Goal: Information Seeking & Learning: Learn about a topic

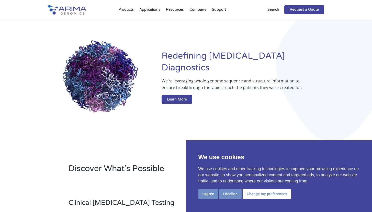
scroll to position [33, 0]
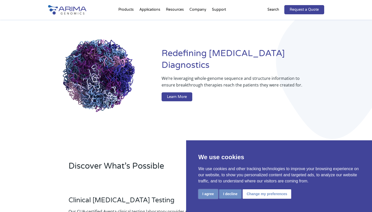
click at [208, 197] on button "I agree" at bounding box center [208, 194] width 20 height 9
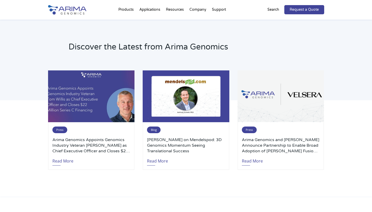
scroll to position [1067, 0]
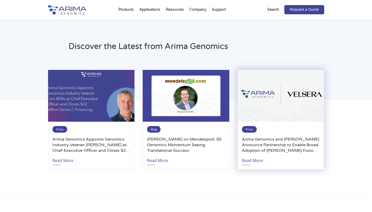
click at [263, 147] on h3 "Arima Genomics and Velsera Announce Partnership to Enable Broad Adoption of Ari…" at bounding box center [281, 145] width 78 height 17
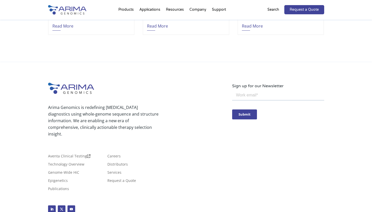
scroll to position [1222, 0]
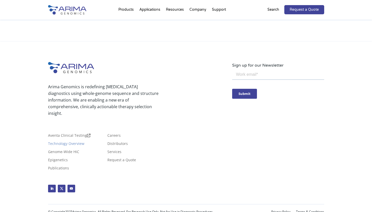
click at [69, 142] on link "Technology Overview" at bounding box center [66, 145] width 36 height 6
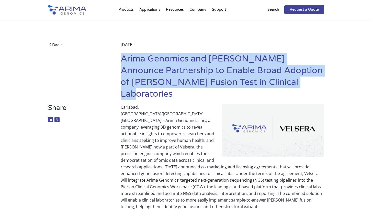
drag, startPoint x: 123, startPoint y: 60, endPoint x: 285, endPoint y: 80, distance: 163.8
click at [285, 80] on h1 "Arima Genomics and Velsera Announce Partnership to Enable Broad Adoption of Ari…" at bounding box center [222, 78] width 203 height 51
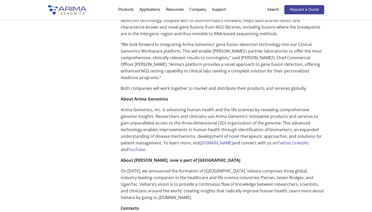
scroll to position [255, 0]
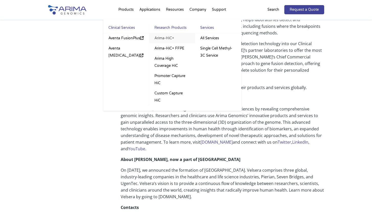
click at [165, 38] on link "Arima-HiC+" at bounding box center [172, 38] width 46 height 10
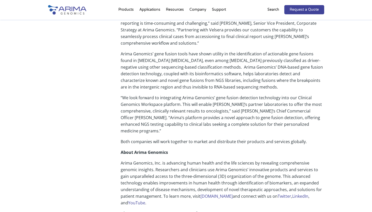
scroll to position [202, 0]
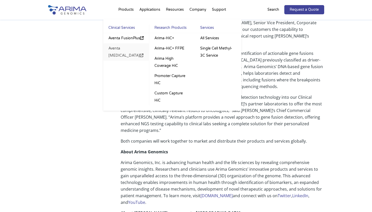
click at [119, 49] on link "Aventa [MEDICAL_DATA]" at bounding box center [126, 51] width 46 height 17
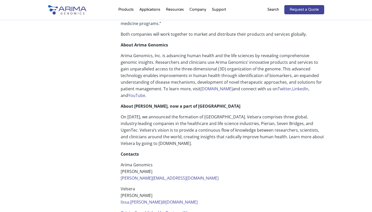
scroll to position [311, 0]
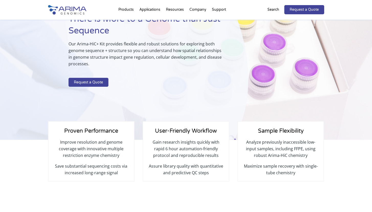
scroll to position [47, 0]
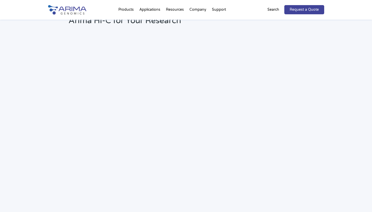
scroll to position [735, 0]
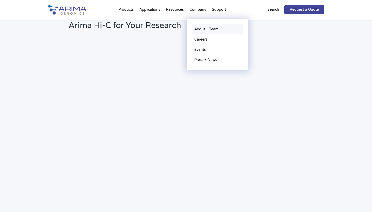
click at [201, 28] on link "About + Team" at bounding box center [217, 29] width 51 height 10
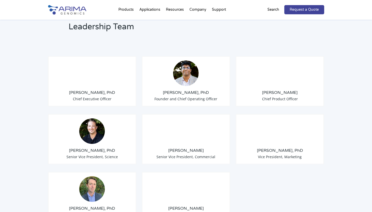
scroll to position [384, 0]
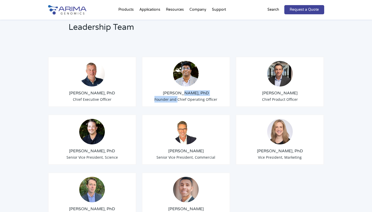
drag, startPoint x: 184, startPoint y: 87, endPoint x: 178, endPoint y: 95, distance: 10.4
click at [178, 95] on div "Sid Selvaraj, PhD Founder and Chief Operating Officer" at bounding box center [186, 82] width 88 height 50
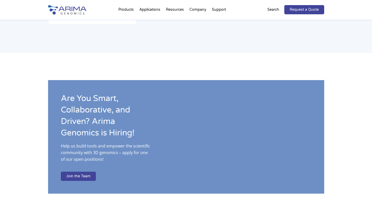
scroll to position [746, 0]
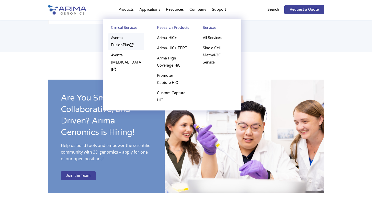
click at [121, 39] on link "Aventa FusionPlus" at bounding box center [126, 41] width 36 height 17
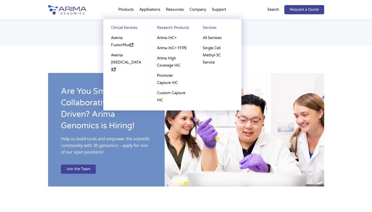
scroll to position [746, 0]
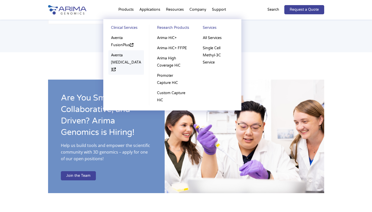
click at [117, 56] on link "Aventa [MEDICAL_DATA]" at bounding box center [126, 62] width 36 height 25
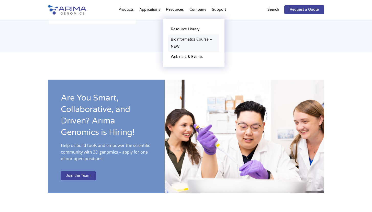
click at [181, 39] on link "Bioinformatics Course – NEW" at bounding box center [193, 43] width 51 height 17
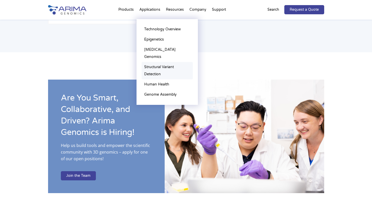
click at [155, 62] on link "Structural Variant Detection" at bounding box center [167, 70] width 51 height 17
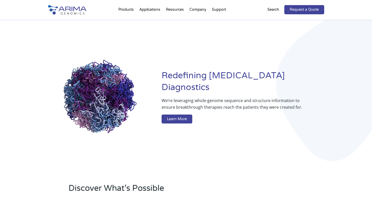
click at [75, 9] on img at bounding box center [67, 9] width 38 height 9
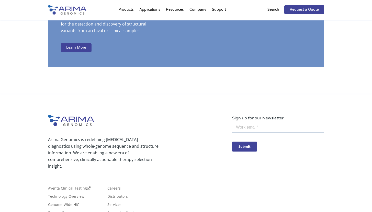
scroll to position [1348, 0]
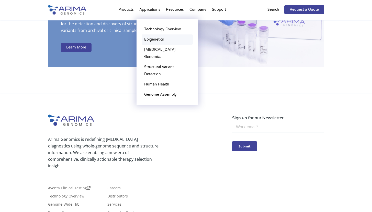
click at [150, 41] on link "Epigenetics" at bounding box center [167, 40] width 51 height 10
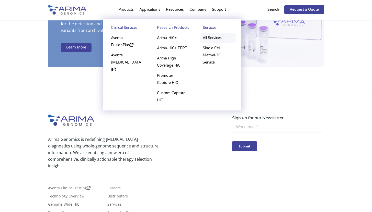
click at [212, 37] on link "All Services" at bounding box center [218, 38] width 36 height 10
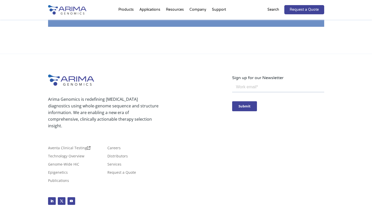
scroll to position [1063, 0]
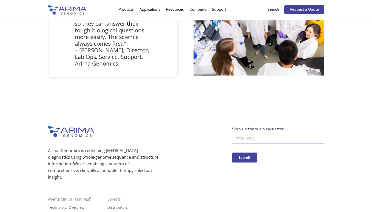
scroll to position [432, 0]
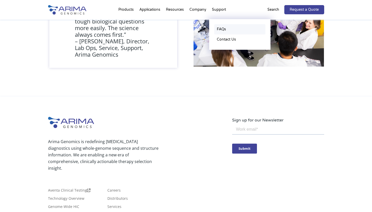
click at [219, 29] on link "FAQs" at bounding box center [239, 29] width 51 height 10
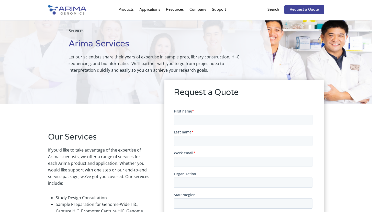
scroll to position [0, 0]
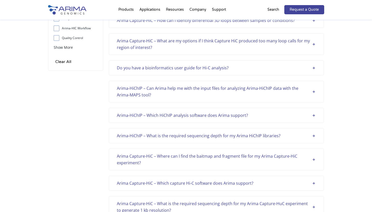
scroll to position [61, 0]
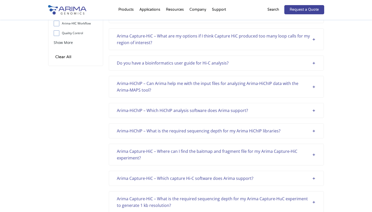
click at [314, 64] on div "Do you have a bioinformatics user guide for Hi-C analysis?" at bounding box center [216, 63] width 199 height 7
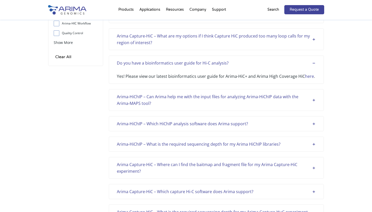
click at [314, 64] on div "Do you have a bioinformatics user guide for Hi-C analysis?" at bounding box center [216, 63] width 199 height 7
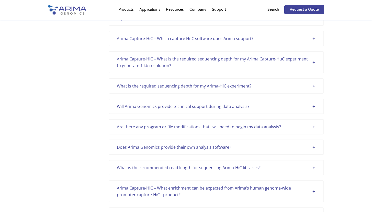
scroll to position [202, 0]
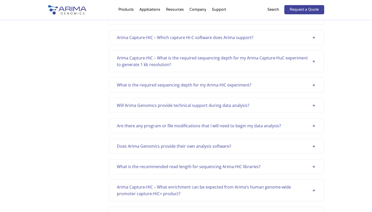
click at [314, 107] on div "Will Arima Genomics provide technical support during data analysis?" at bounding box center [216, 105] width 199 height 7
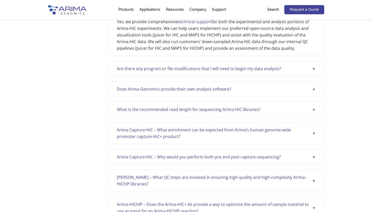
scroll to position [301, 0]
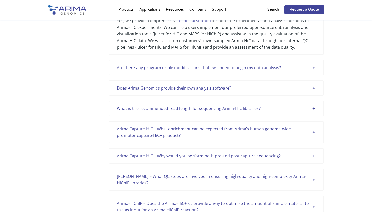
click at [314, 88] on div "Does Arima Genomics provide their own analysis software?" at bounding box center [216, 88] width 199 height 7
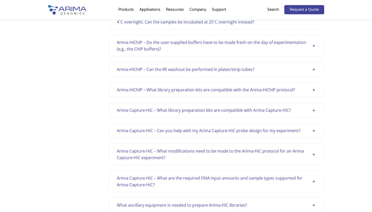
scroll to position [1024, 0]
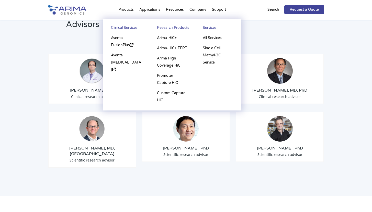
scroll to position [595, 0]
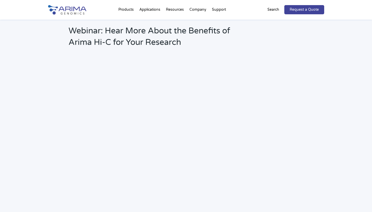
scroll to position [718, 0]
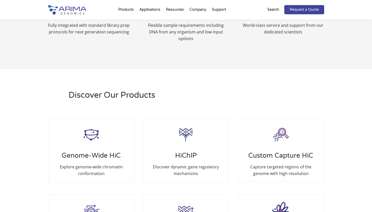
scroll to position [671, 0]
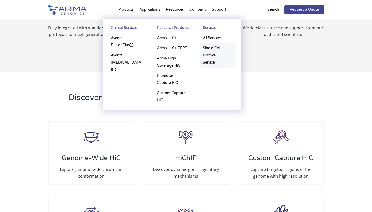
click at [207, 48] on link "Single Cell Methyl-3C Service" at bounding box center [218, 55] width 36 height 25
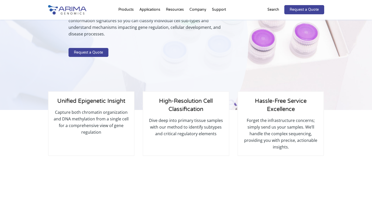
scroll to position [92, 0]
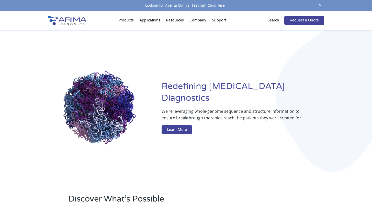
click at [68, 24] on img at bounding box center [67, 20] width 38 height 9
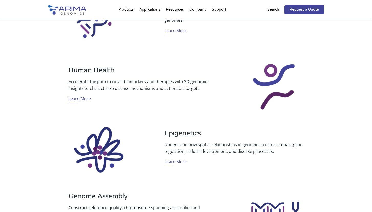
scroll to position [295, 0]
click at [78, 99] on link "Learn More" at bounding box center [80, 99] width 22 height 8
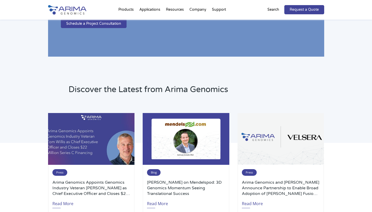
scroll to position [1211, 0]
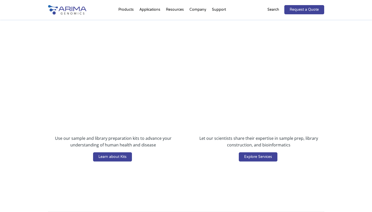
scroll to position [835, 0]
